Goal: Task Accomplishment & Management: Manage account settings

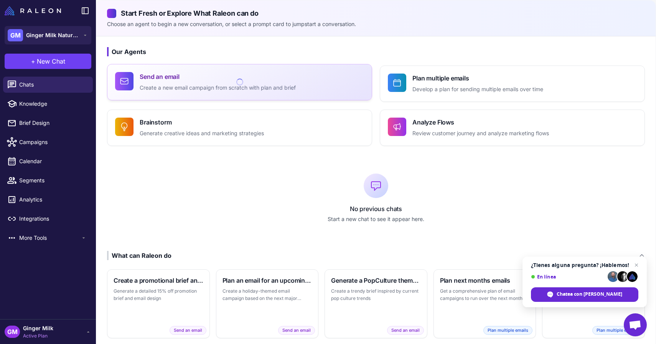
click at [188, 95] on button "Send an email Create a new email campaign from scratch with plan and brief" at bounding box center [239, 82] width 265 height 36
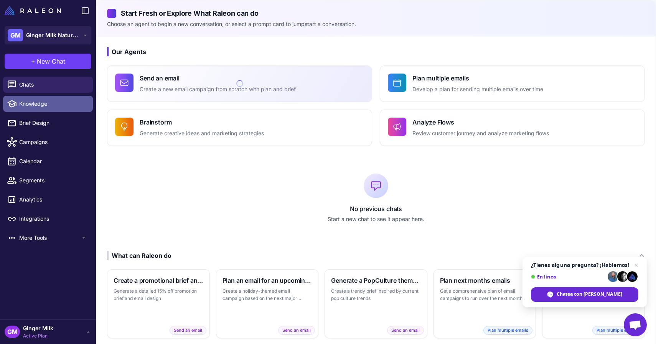
click at [49, 107] on span "Knowledge" at bounding box center [52, 104] width 67 height 8
select select
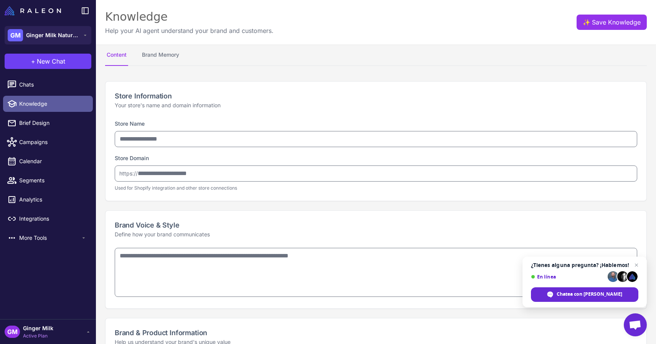
type input "**********"
type textarea "**********"
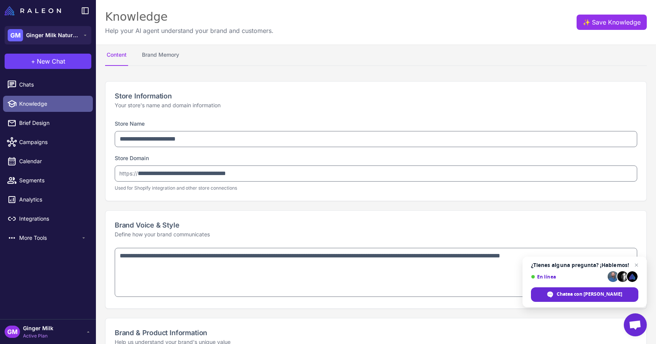
type textarea "**********"
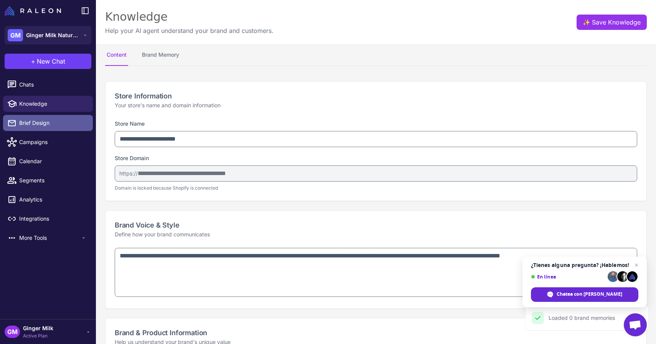
click at [46, 123] on span "Brief Design" at bounding box center [52, 123] width 67 height 8
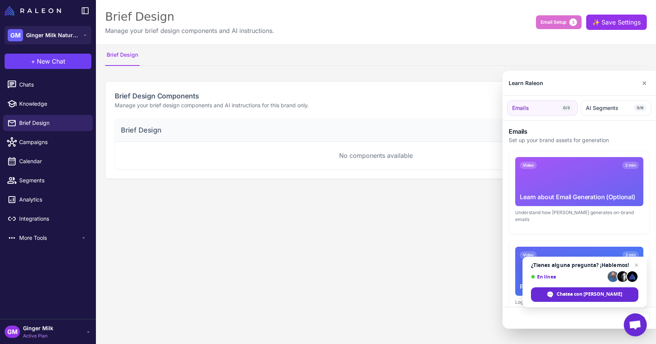
click at [45, 145] on div at bounding box center [328, 172] width 656 height 344
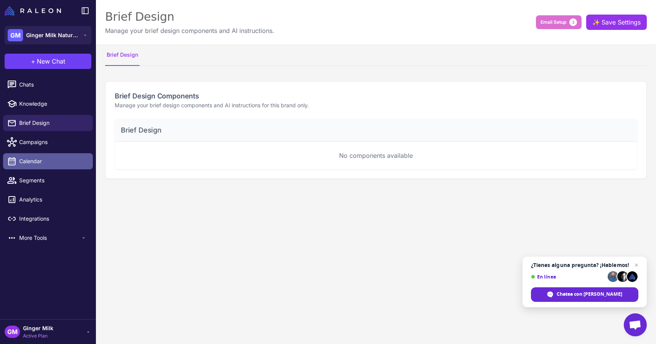
click at [45, 167] on link "Calendar" at bounding box center [48, 161] width 90 height 16
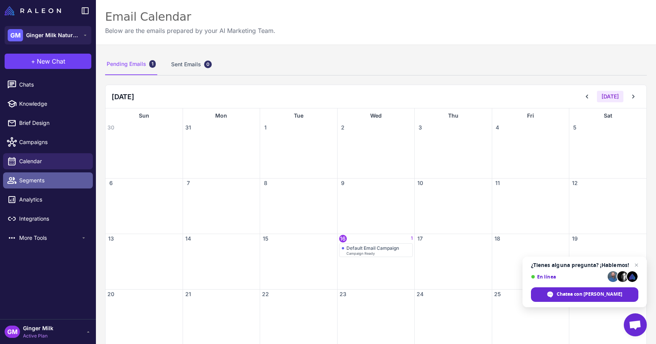
click at [48, 182] on span "Segments" at bounding box center [52, 180] width 67 height 8
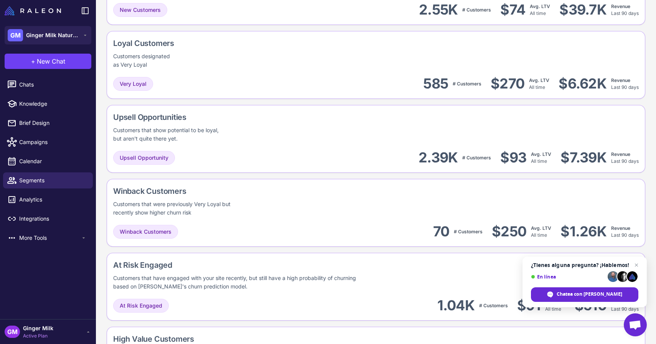
scroll to position [342, 0]
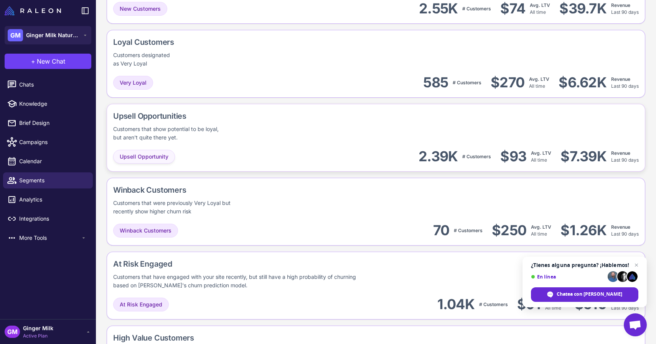
click at [142, 150] on div "Upsell Opportunity" at bounding box center [144, 157] width 62 height 14
click at [138, 157] on span "Upsell Opportunity" at bounding box center [144, 157] width 49 height 8
click at [139, 115] on div "Upsell Opportunities" at bounding box center [198, 116] width 171 height 12
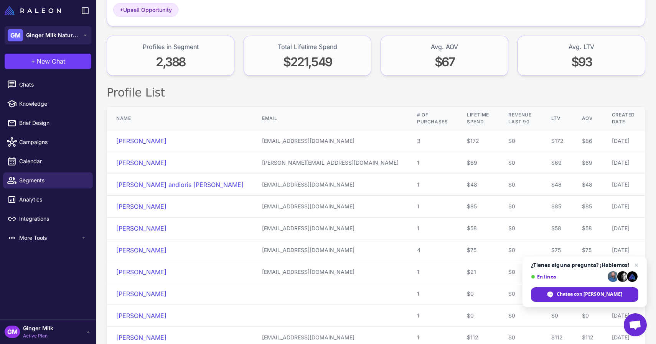
scroll to position [105, 0]
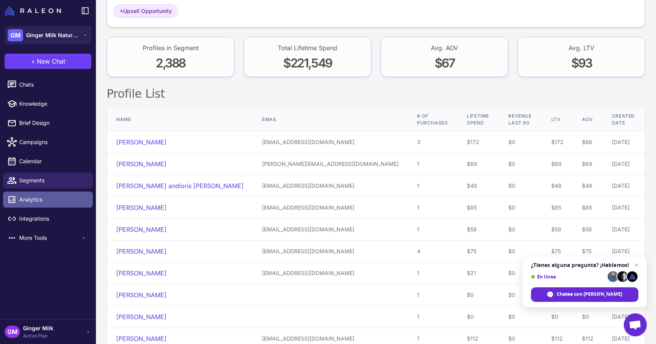
click at [48, 204] on span "Analytics" at bounding box center [52, 200] width 67 height 8
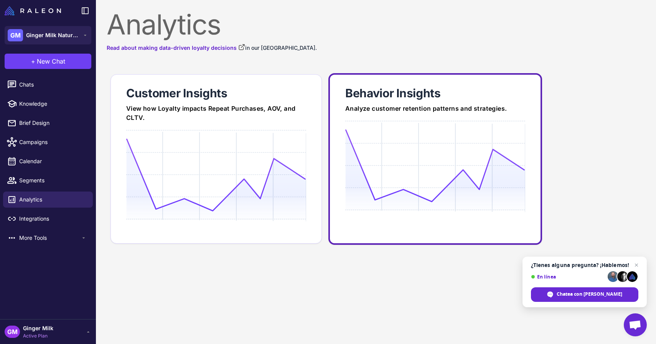
click at [357, 142] on icon at bounding box center [434, 165] width 179 height 73
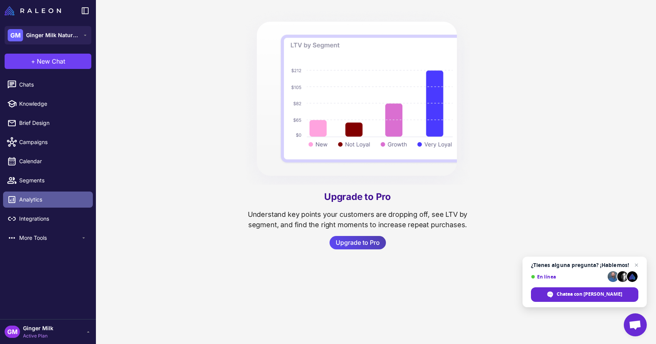
click at [67, 206] on link "Analytics" at bounding box center [48, 200] width 90 height 16
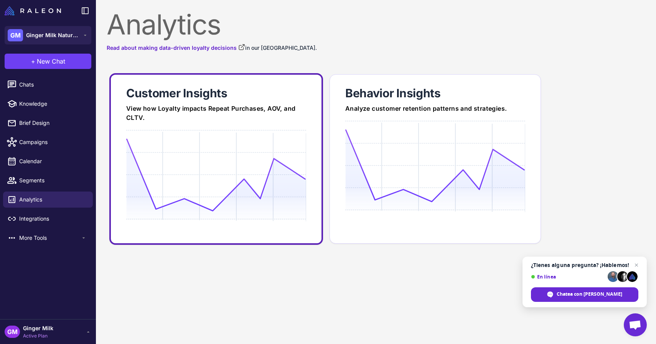
click at [226, 144] on icon at bounding box center [215, 174] width 179 height 73
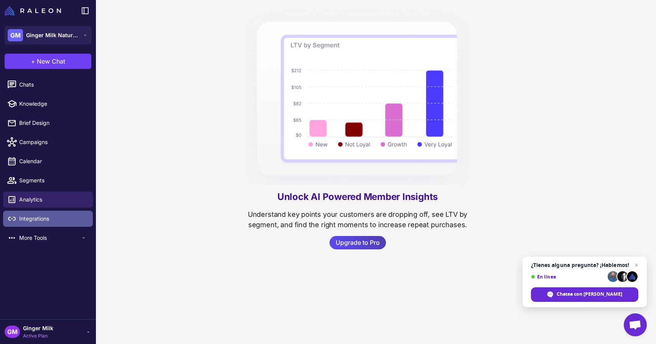
click at [38, 219] on span "Integrations" at bounding box center [52, 219] width 67 height 8
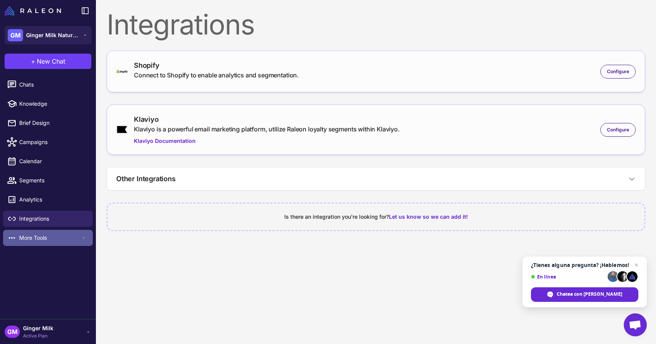
click at [35, 235] on span "More Tools" at bounding box center [49, 238] width 61 height 8
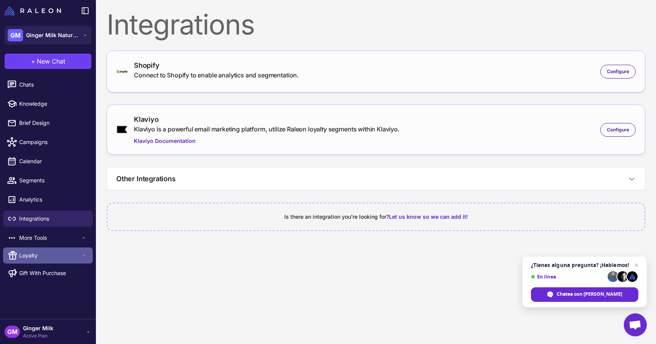
click at [34, 255] on span "Loyalty" at bounding box center [49, 256] width 61 height 8
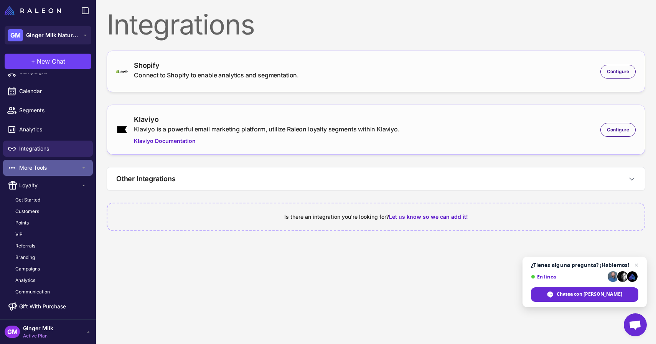
scroll to position [70, 0]
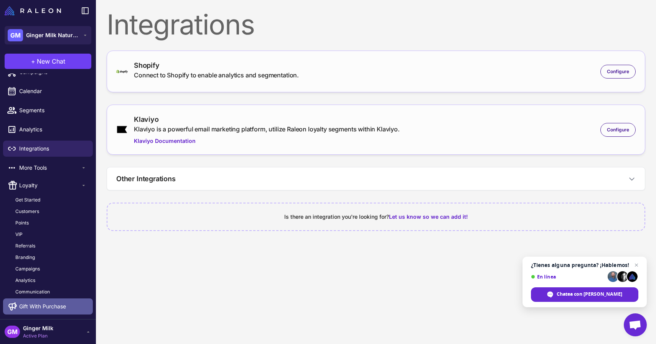
click at [33, 307] on span "Gift With Purchase" at bounding box center [42, 307] width 47 height 8
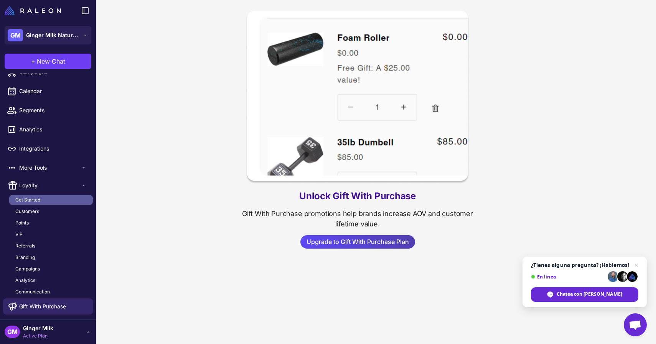
click at [38, 198] on span "Get Started" at bounding box center [27, 200] width 25 height 7
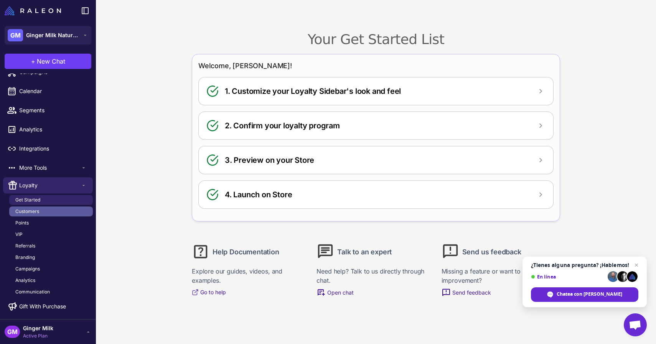
click at [35, 216] on link "Customers" at bounding box center [51, 212] width 84 height 10
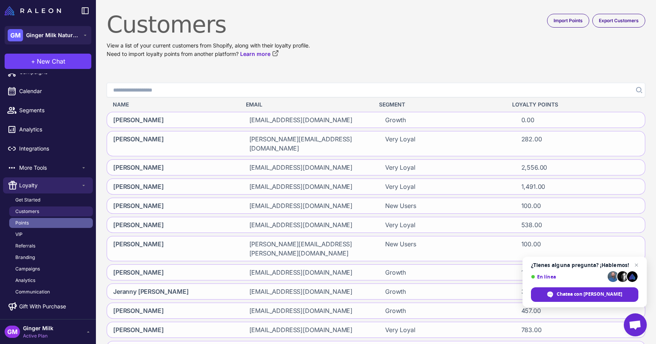
click at [33, 224] on link "Points" at bounding box center [51, 223] width 84 height 10
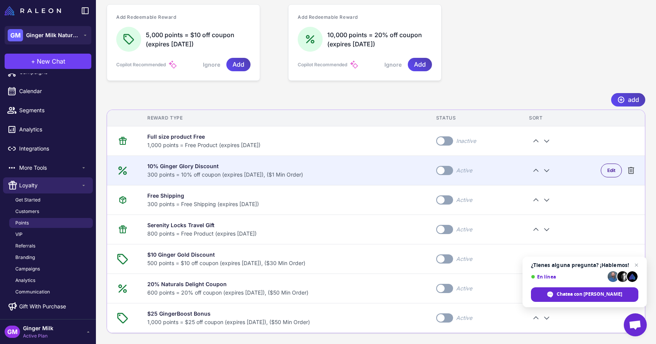
click at [121, 185] on td at bounding box center [122, 171] width 31 height 30
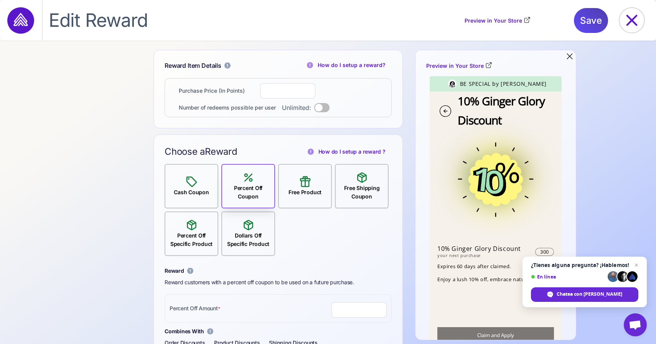
click at [121, 185] on div "**********" at bounding box center [328, 197] width 656 height 294
